Goal: Information Seeking & Learning: Find specific fact

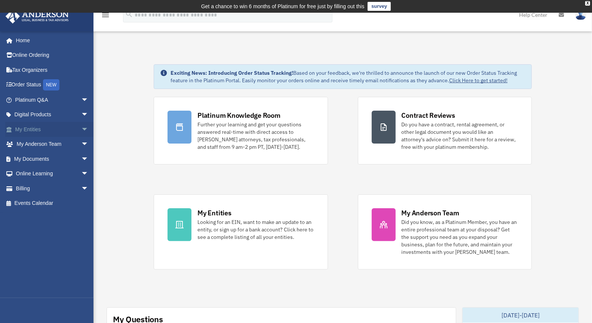
click at [81, 128] on span "arrow_drop_down" at bounding box center [88, 129] width 15 height 15
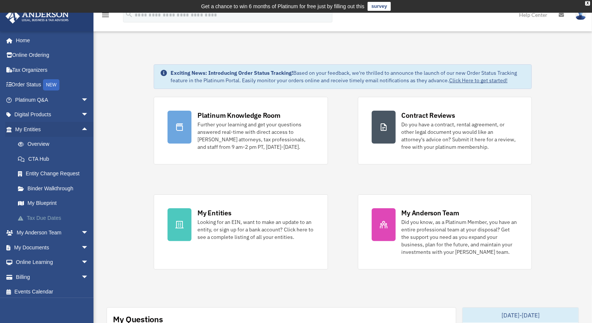
click at [47, 218] on link "Tax Due Dates" at bounding box center [54, 218] width 89 height 15
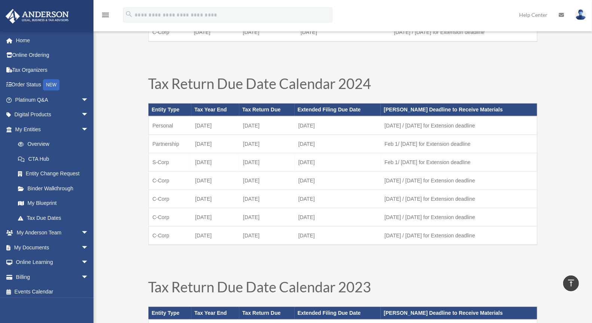
scroll to position [208, 0]
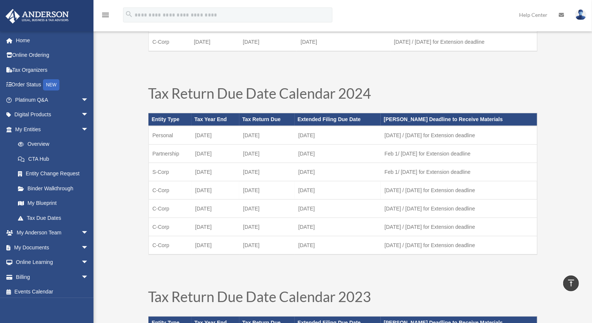
drag, startPoint x: 196, startPoint y: 189, endPoint x: 345, endPoint y: 184, distance: 148.6
click at [345, 184] on tr "C-Corp December 31 April 15 October 15 Feb 1 / Aug 1 for Extension deadline" at bounding box center [343, 190] width 389 height 18
click at [281, 186] on td "[DATE]" at bounding box center [266, 190] width 55 height 18
drag, startPoint x: 254, startPoint y: 225, endPoint x: 297, endPoint y: 219, distance: 43.4
click at [295, 219] on td "September 16" at bounding box center [266, 227] width 55 height 18
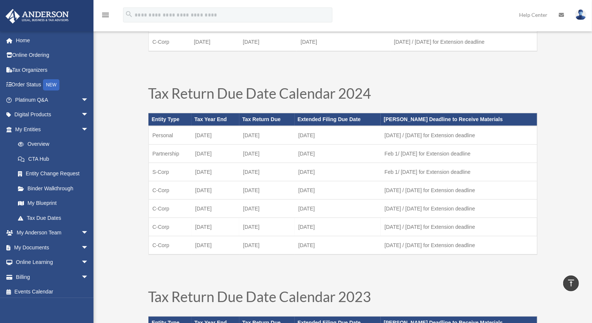
click at [250, 224] on td "September 16" at bounding box center [266, 227] width 55 height 18
drag, startPoint x: 250, startPoint y: 224, endPoint x: 279, endPoint y: 223, distance: 28.8
click at [278, 223] on td "September 16" at bounding box center [266, 227] width 55 height 18
click at [287, 223] on td "September 16" at bounding box center [266, 227] width 55 height 18
drag, startPoint x: 320, startPoint y: 223, endPoint x: 248, endPoint y: 220, distance: 72.7
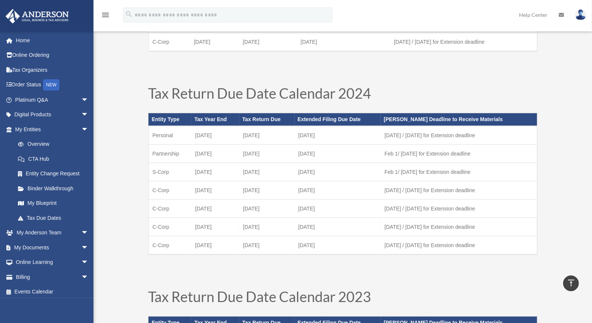
click at [251, 220] on tr "C-Corp June 30 September 16 April 15 July 1 / Feb 1 for Extension deadline" at bounding box center [343, 227] width 389 height 18
drag, startPoint x: 205, startPoint y: 219, endPoint x: 180, endPoint y: 223, distance: 25.3
click at [180, 223] on tr "C-Corp June 30 September 16 April 15 July 1 / Feb 1 for Extension deadline" at bounding box center [343, 227] width 389 height 18
click at [339, 223] on td "[DATE]" at bounding box center [338, 227] width 86 height 18
drag, startPoint x: 334, startPoint y: 223, endPoint x: 249, endPoint y: 224, distance: 85.3
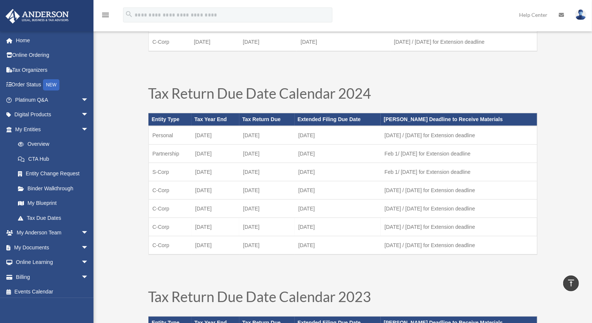
click at [249, 224] on tr "C-Corp June 30 September 16 April 15 July 1 / Feb 1 for Extension deadline" at bounding box center [343, 227] width 389 height 18
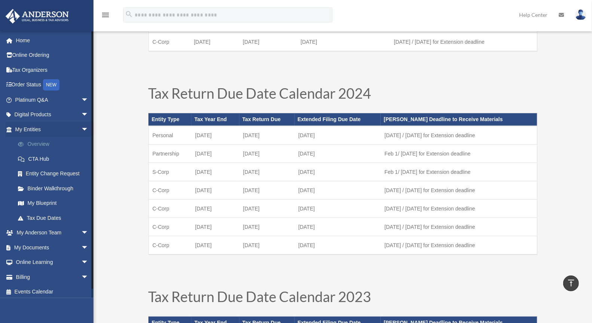
click at [42, 146] on link "Overview" at bounding box center [54, 144] width 89 height 15
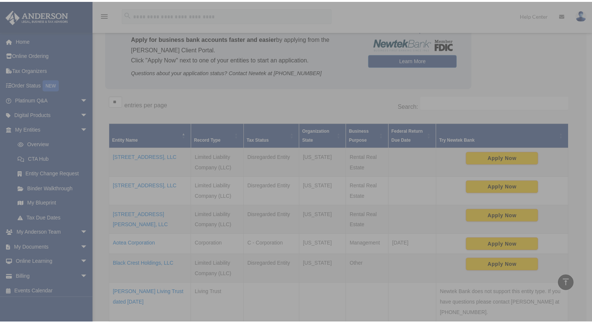
scroll to position [53, 0]
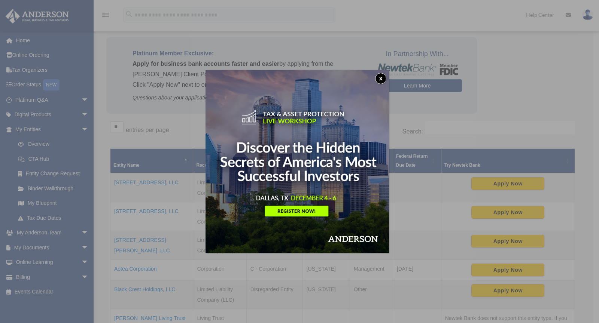
click at [383, 77] on button "x" at bounding box center [380, 78] width 11 height 11
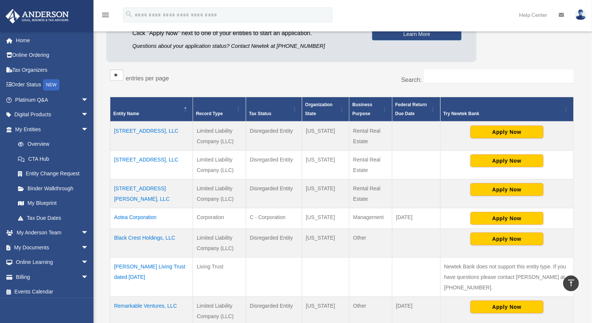
scroll to position [94, 0]
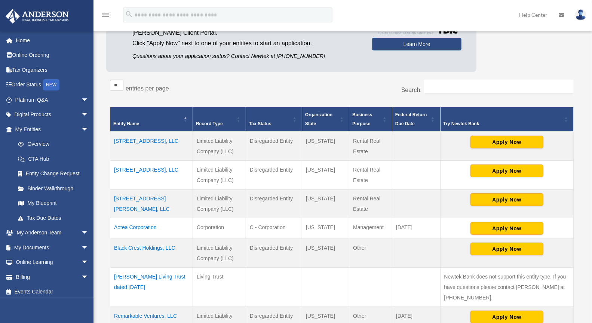
drag, startPoint x: 398, startPoint y: 226, endPoint x: 433, endPoint y: 226, distance: 35.2
click at [433, 226] on td "[DATE]" at bounding box center [416, 228] width 48 height 21
click at [397, 227] on td "[DATE]" at bounding box center [416, 228] width 48 height 21
drag, startPoint x: 397, startPoint y: 228, endPoint x: 434, endPoint y: 224, distance: 38.0
click at [432, 224] on td "[DATE]" at bounding box center [416, 228] width 48 height 21
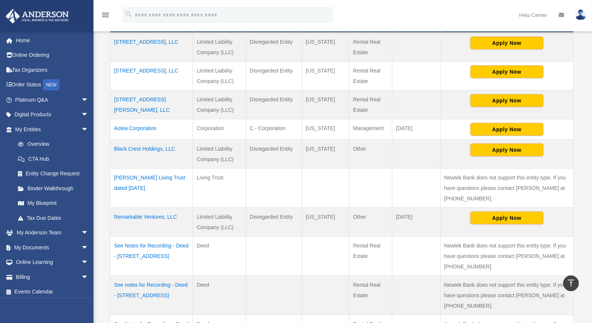
scroll to position [177, 0]
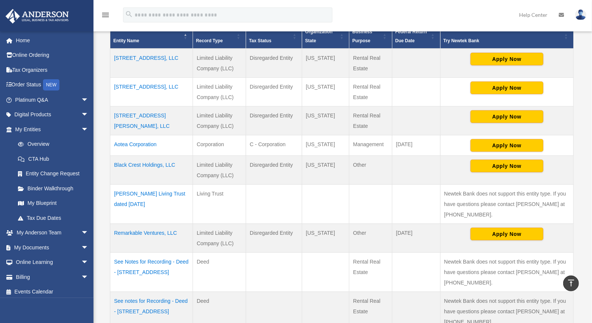
click at [150, 143] on td "Aotea Corporation" at bounding box center [151, 145] width 83 height 21
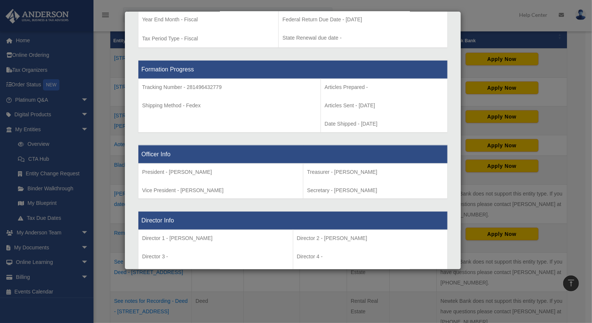
scroll to position [268, 0]
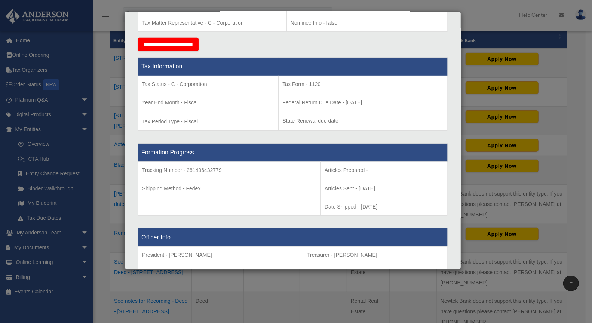
click at [577, 113] on div "Details × Articles Sent Organizational Date" at bounding box center [296, 161] width 592 height 323
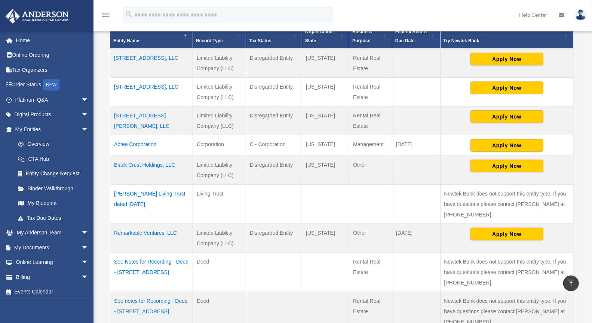
drag, startPoint x: 267, startPoint y: 152, endPoint x: 236, endPoint y: 141, distance: 33.7
click at [236, 141] on tbody "13252 Morning Sun Drive, LLC Limited Liability Company (LLC) Disregarded Entity…" at bounding box center [342, 210] width 464 height 322
click at [232, 141] on td "Corporation" at bounding box center [219, 145] width 53 height 21
drag, startPoint x: 197, startPoint y: 142, endPoint x: 266, endPoint y: 142, distance: 69.2
click at [266, 142] on tr "Aotea Corporation Corporation C - Corporation Florida Management September 15 A…" at bounding box center [342, 145] width 464 height 21
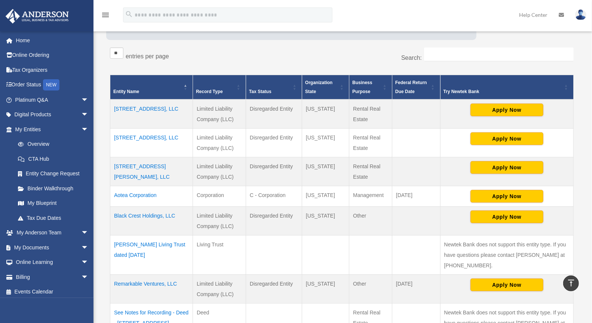
scroll to position [136, 0]
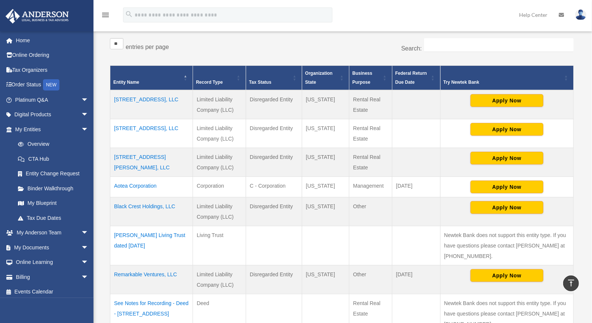
click at [147, 184] on td "Aotea Corporation" at bounding box center [151, 187] width 83 height 21
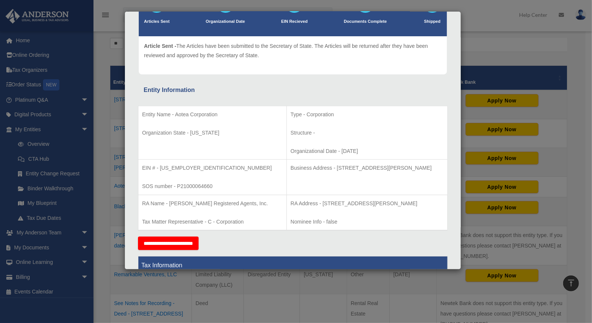
scroll to position [83, 0]
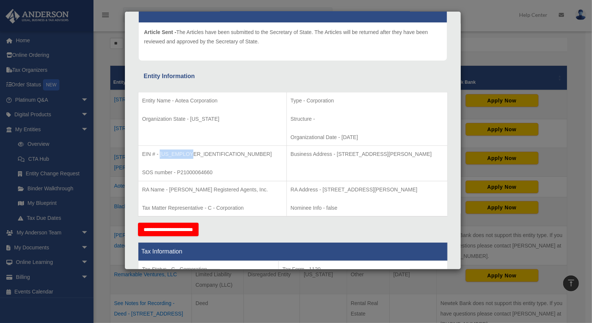
drag, startPoint x: 187, startPoint y: 152, endPoint x: 160, endPoint y: 152, distance: 27.7
click at [160, 152] on p "EIN # - [US_EMPLOYER_IDENTIFICATION_NUMBER]" at bounding box center [212, 154] width 141 height 9
copy p "[US_EMPLOYER_IDENTIFICATION_NUMBER]"
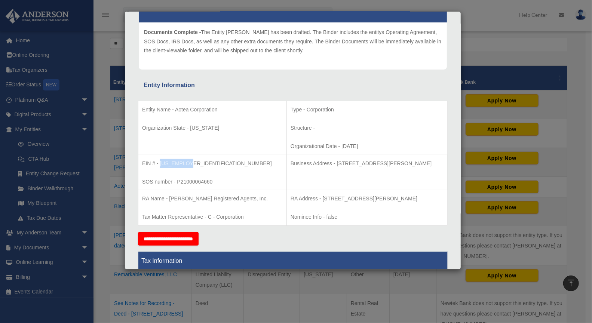
drag, startPoint x: 309, startPoint y: 162, endPoint x: 428, endPoint y: 159, distance: 119.0
click at [428, 159] on p "Business Address - [STREET_ADDRESS][PERSON_NAME]" at bounding box center [367, 163] width 153 height 9
copy p "[STREET_ADDRESS][PERSON_NAME]"
click at [475, 37] on div "Details × Articles Sent Organizational Date" at bounding box center [296, 161] width 592 height 323
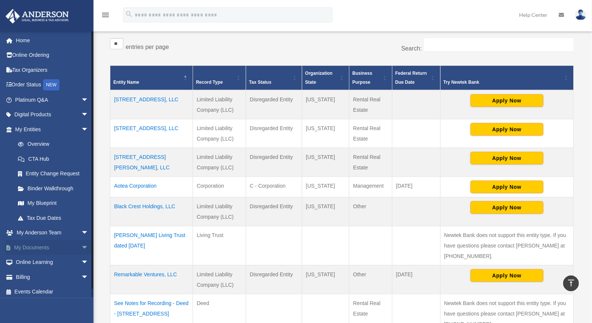
click at [81, 246] on span "arrow_drop_down" at bounding box center [88, 247] width 15 height 15
click at [37, 264] on link "Box" at bounding box center [54, 262] width 89 height 15
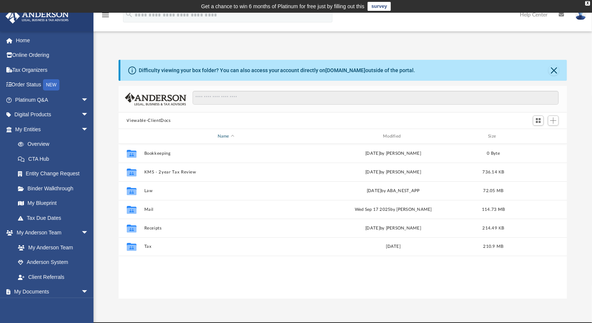
scroll to position [164, 443]
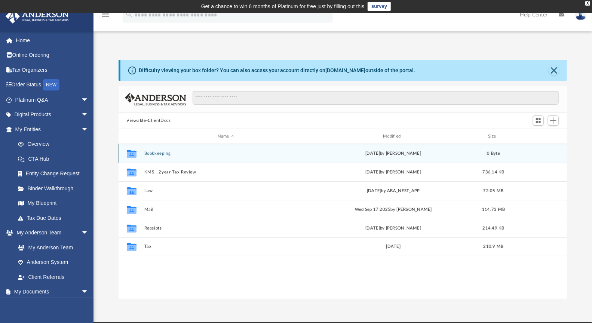
click at [175, 156] on button "Bookkeeping" at bounding box center [226, 153] width 164 height 5
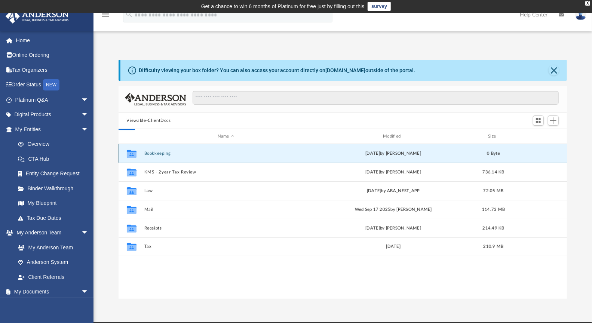
click at [175, 156] on button "Bookkeeping" at bounding box center [226, 153] width 164 height 5
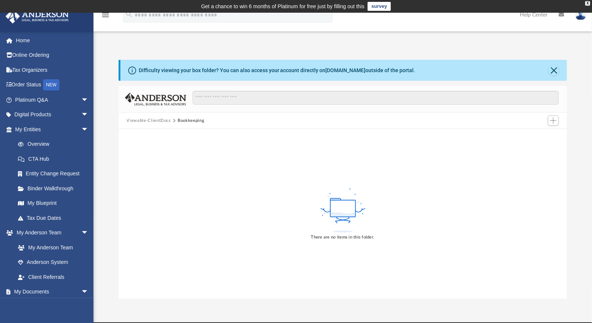
click at [148, 121] on button "Viewable-ClientDocs" at bounding box center [149, 120] width 44 height 7
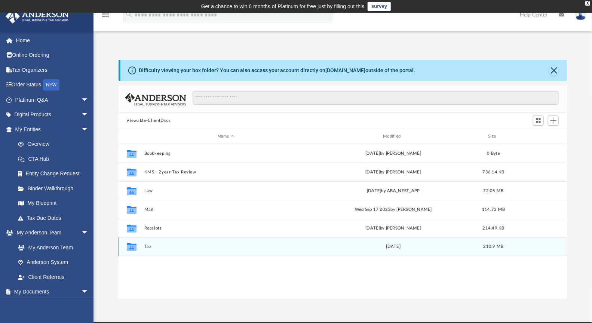
click at [150, 247] on button "Tax" at bounding box center [226, 246] width 164 height 5
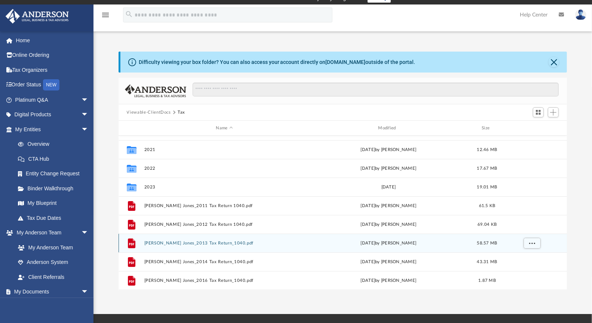
scroll to position [0, 0]
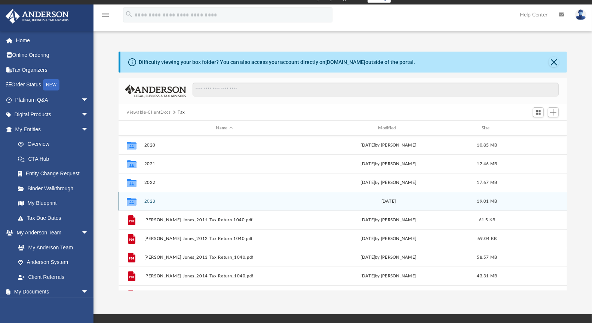
click at [151, 202] on button "2023" at bounding box center [224, 201] width 161 height 5
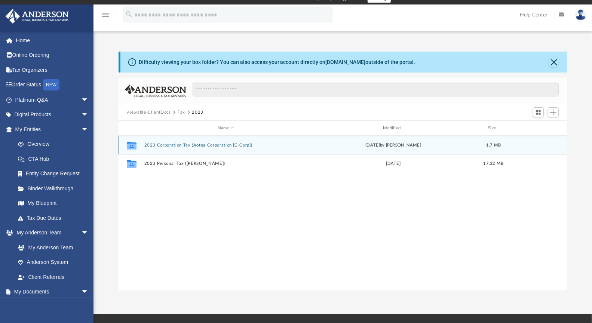
click at [204, 146] on button "2023 Corporation Tax (Aotea Corporation [C-Corp])" at bounding box center [226, 145] width 164 height 5
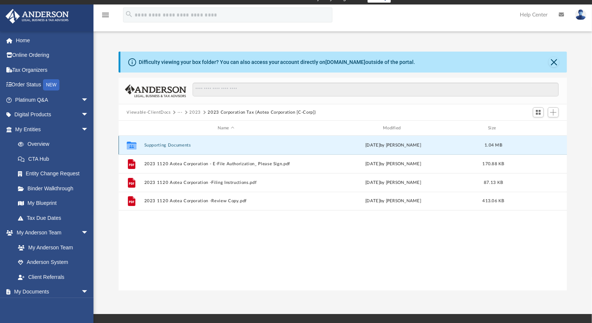
click at [175, 144] on button "Supporting Documents" at bounding box center [226, 145] width 164 height 5
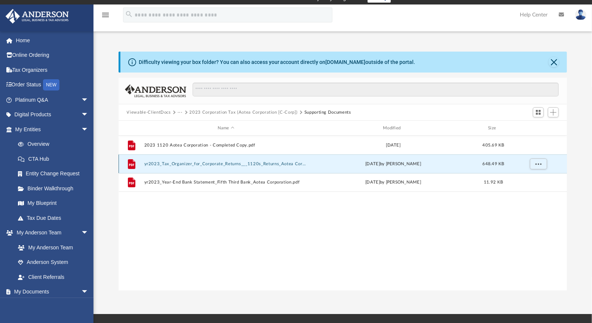
click at [199, 163] on button "yr2023_Tax_Organizer_for_Corporate_Returns___1120s_Returns_Aotea Corporation_Si…" at bounding box center [226, 164] width 164 height 5
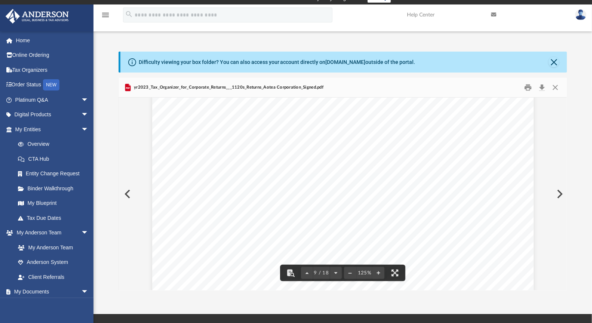
scroll to position [4073, 0]
drag, startPoint x: 220, startPoint y: 158, endPoint x: 197, endPoint y: 158, distance: 23.2
click at [197, 158] on div "A n d e r s o n A d v i s o r s . c o m | 8 0 0 . 7 0 6 . 4 7 4 1 | N e v a d a…" at bounding box center [343, 317] width 382 height 494
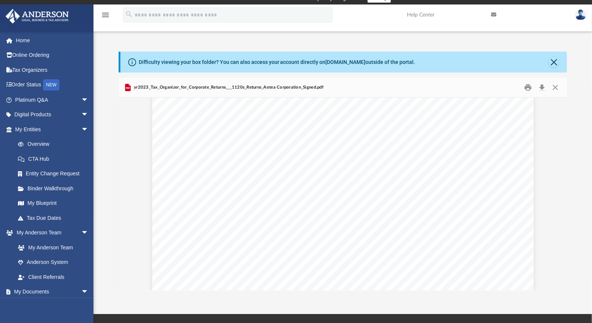
scroll to position [4572, 0]
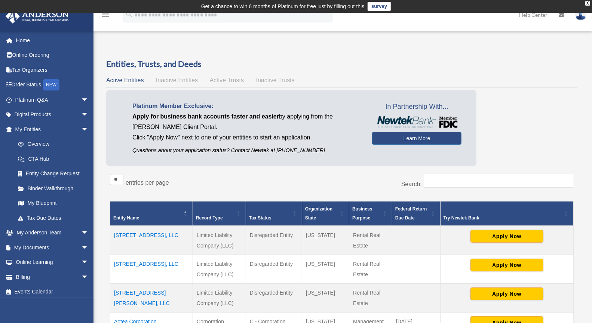
scroll to position [166, 0]
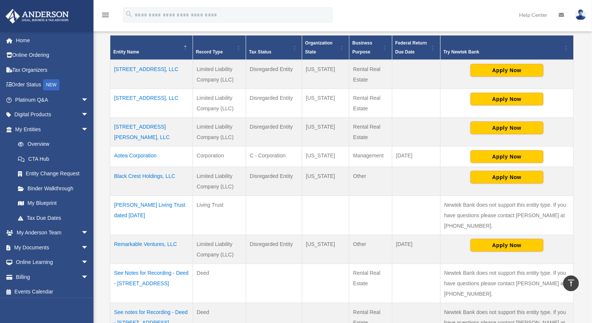
click at [147, 155] on td "Aotea Corporation" at bounding box center [151, 157] width 83 height 21
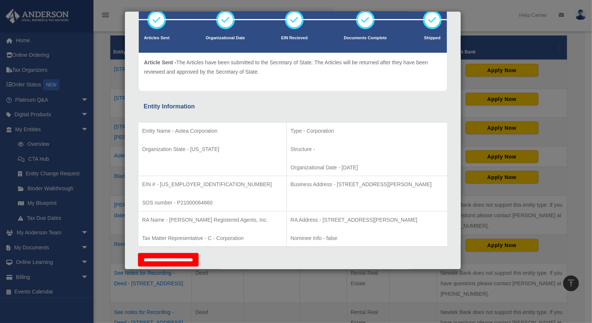
scroll to position [83, 0]
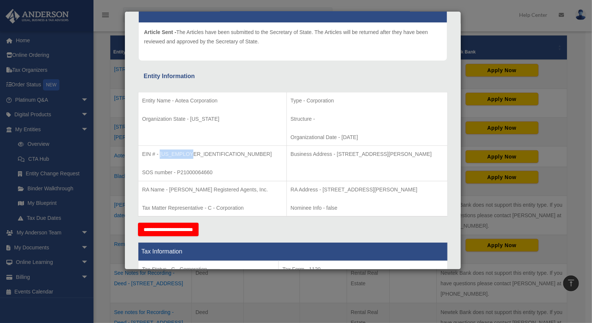
drag, startPoint x: 159, startPoint y: 153, endPoint x: 198, endPoint y: 154, distance: 38.9
click at [198, 153] on p "EIN # - [US_EMPLOYER_IDENTIFICATION_NUMBER]" at bounding box center [212, 154] width 141 height 9
copy p "[US_EMPLOYER_IDENTIFICATION_NUMBER]"
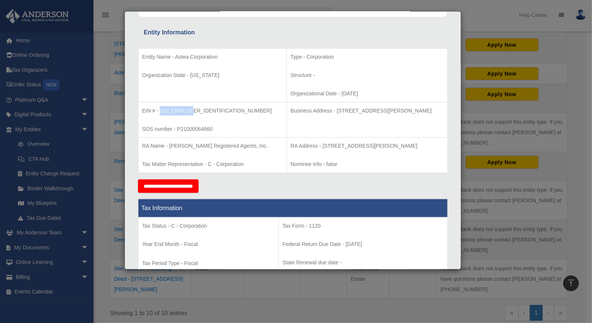
scroll to position [125, 0]
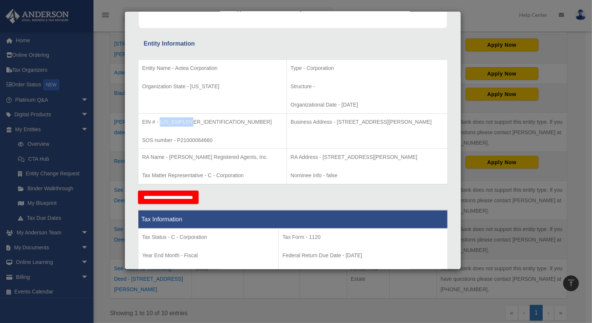
drag, startPoint x: 309, startPoint y: 120, endPoint x: 428, endPoint y: 120, distance: 119.0
click at [428, 120] on p "Business Address - [STREET_ADDRESS][PERSON_NAME]" at bounding box center [367, 121] width 153 height 9
copy p "[STREET_ADDRESS][PERSON_NAME]"
